Goal: Task Accomplishment & Management: Manage account settings

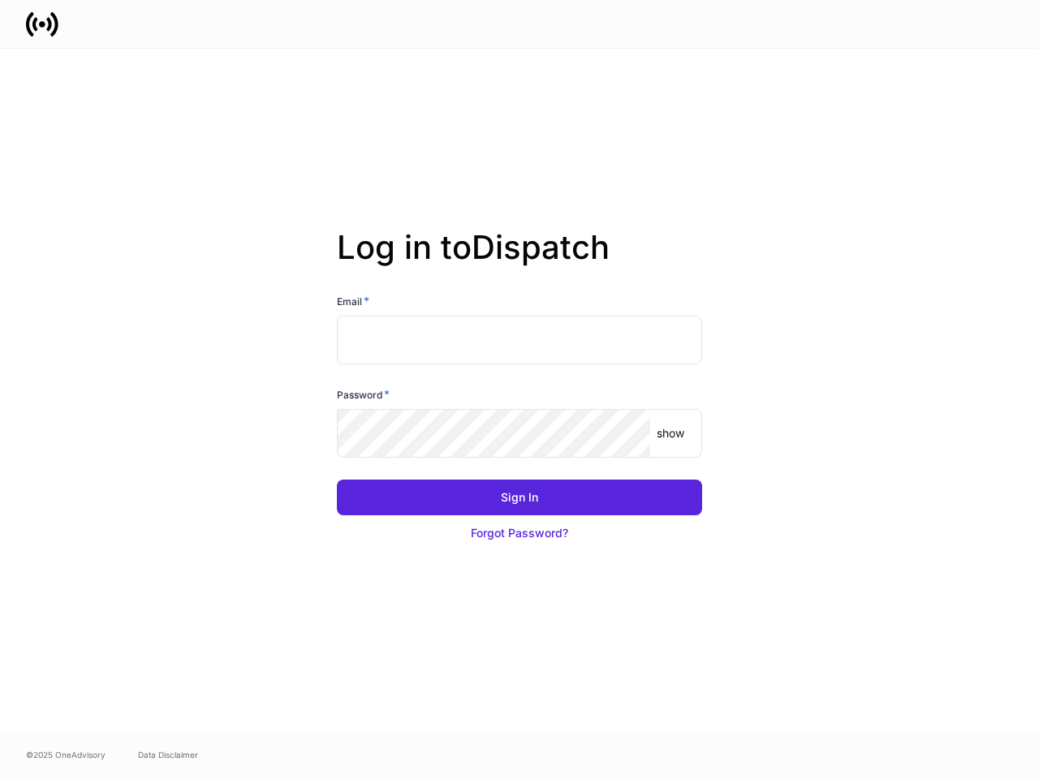
click at [519, 390] on div "Password *" at bounding box center [519, 397] width 365 height 23
click at [519, 340] on input "text" at bounding box center [519, 340] width 365 height 49
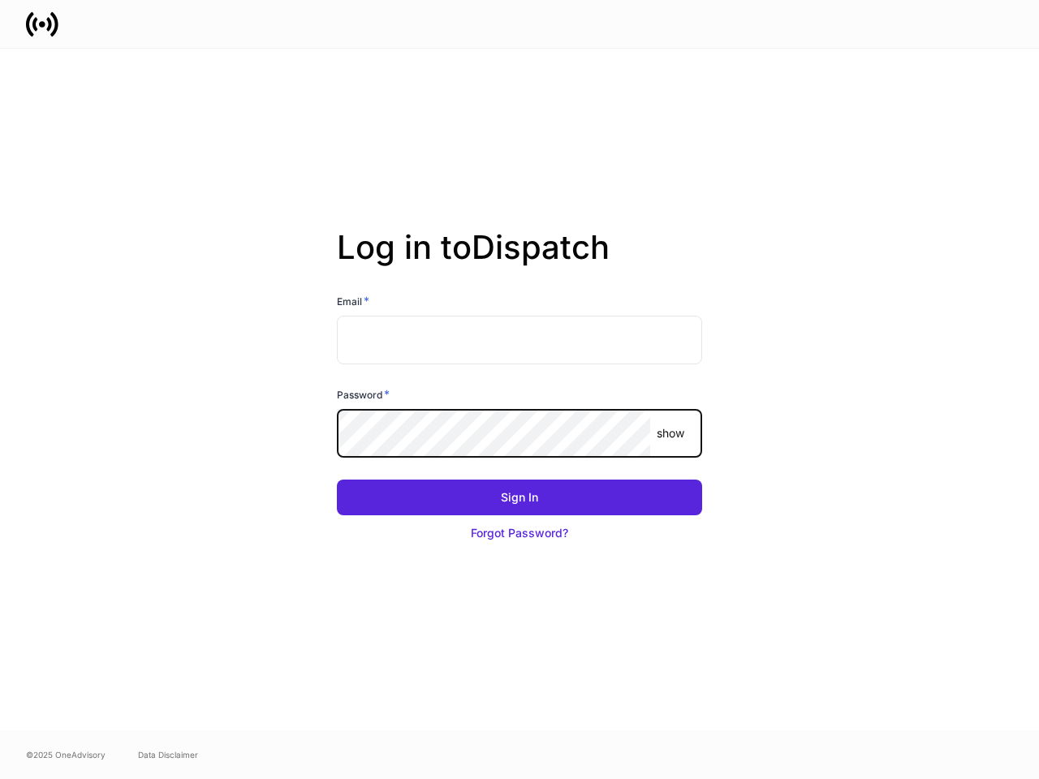
click at [670, 433] on p "show" at bounding box center [671, 433] width 28 height 16
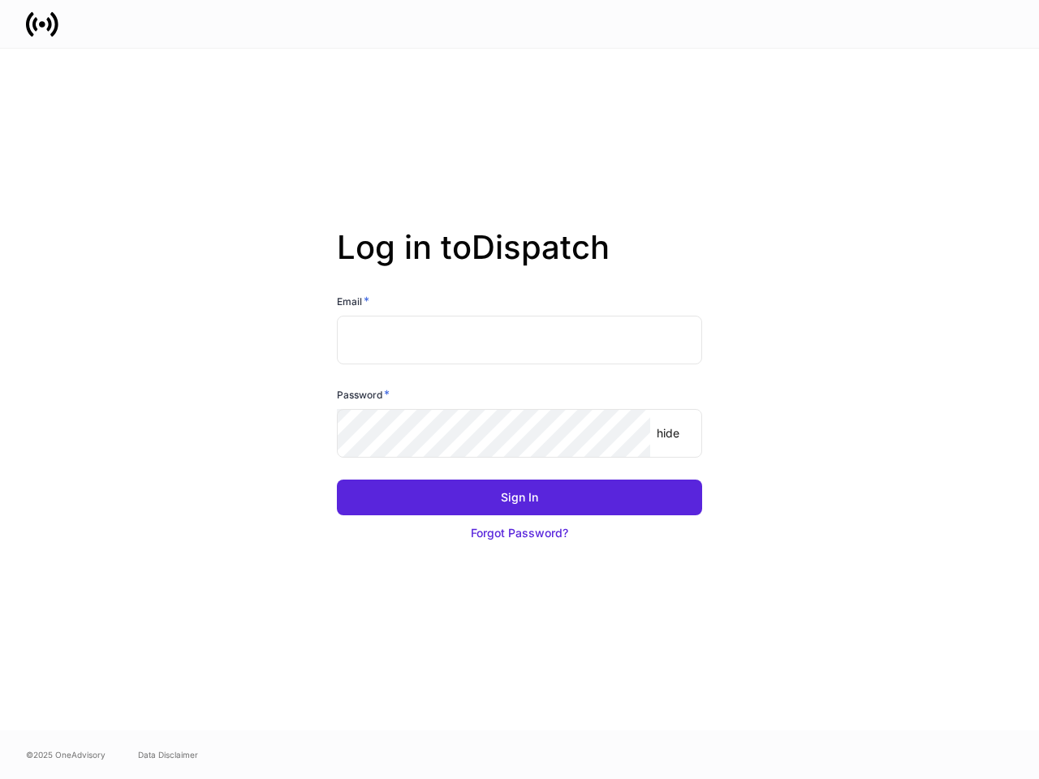
click at [519, 497] on div "Sign In" at bounding box center [519, 497] width 37 height 16
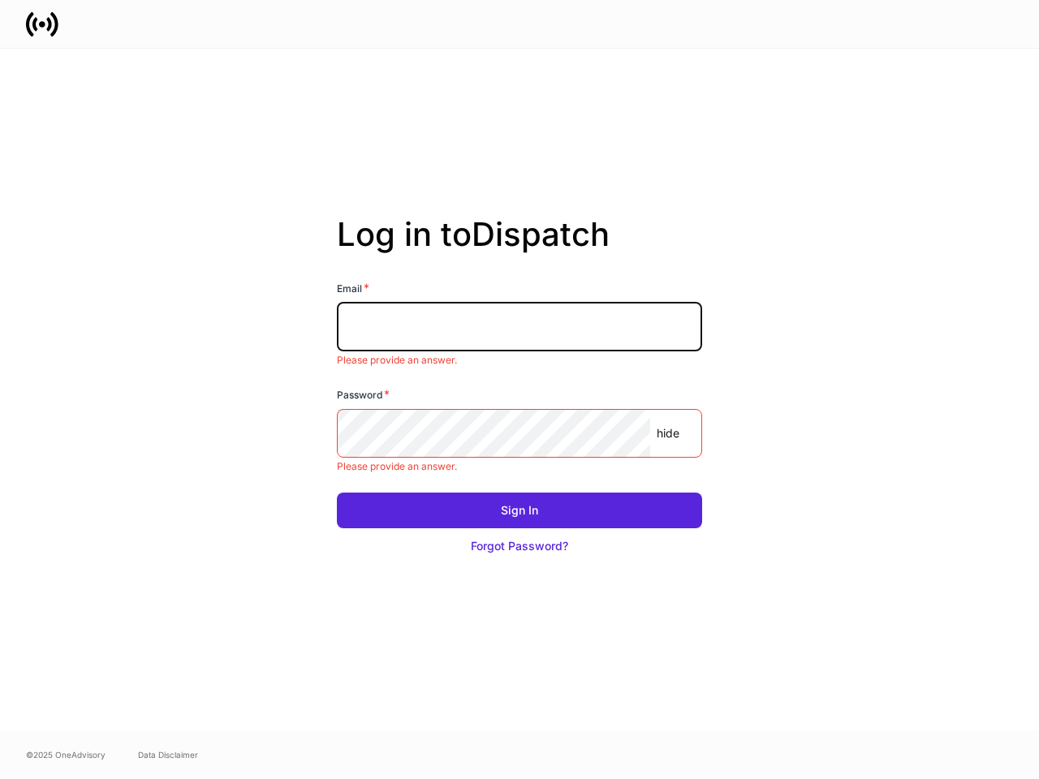
click at [519, 533] on button "Forgot Password?" at bounding box center [519, 546] width 365 height 36
